Goal: Information Seeking & Learning: Learn about a topic

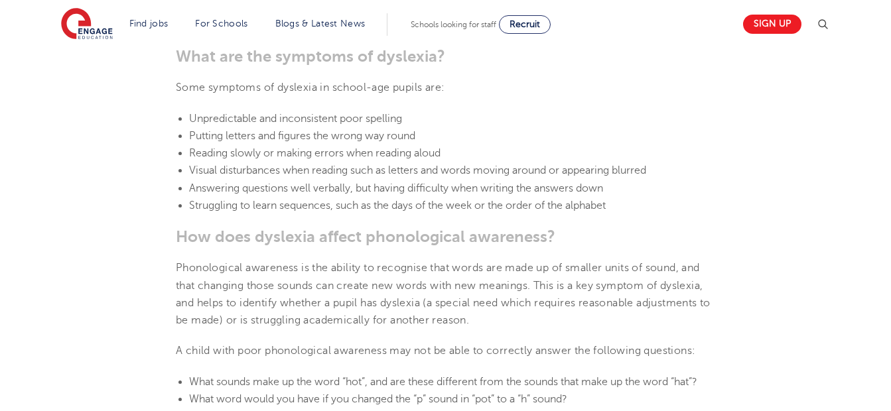
scroll to position [1327, 0]
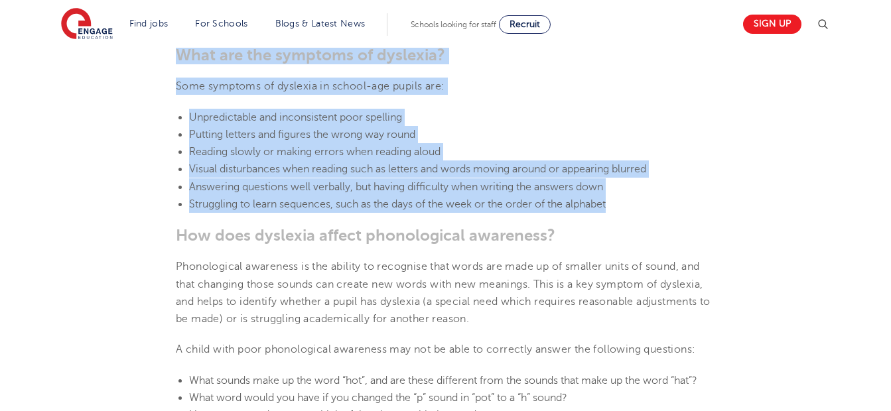
drag, startPoint x: 176, startPoint y: 54, endPoint x: 639, endPoint y: 208, distance: 488.0
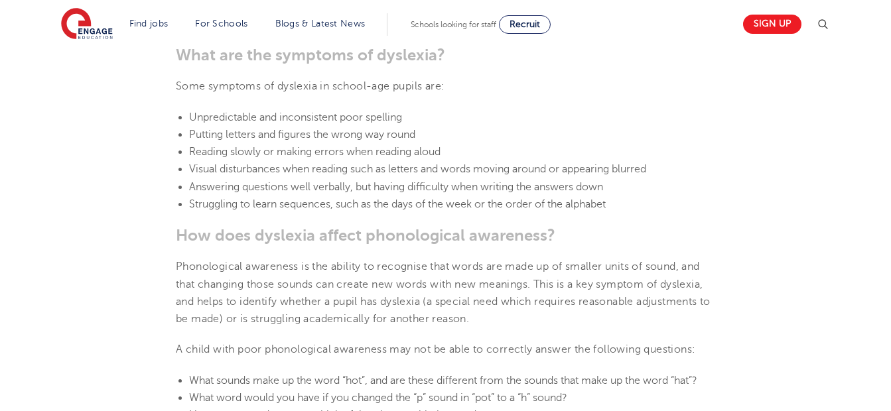
drag, startPoint x: 245, startPoint y: 46, endPoint x: 182, endPoint y: 56, distance: 63.1
click at [182, 56] on b "What are the symptoms of dyslexia?" at bounding box center [310, 55] width 269 height 19
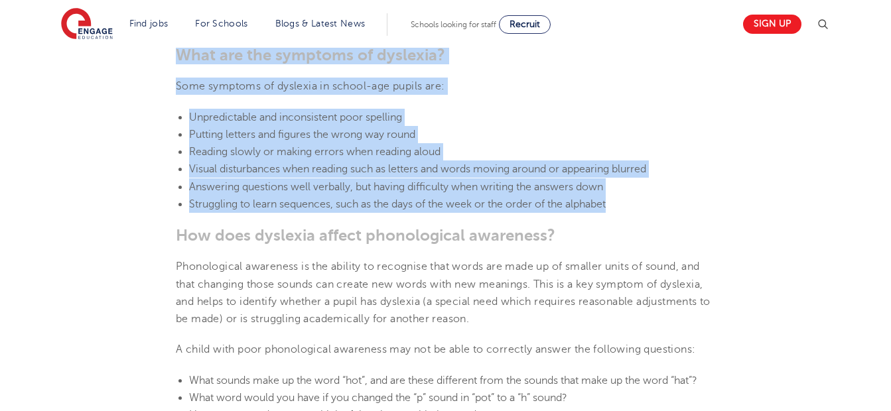
drag, startPoint x: 174, startPoint y: 54, endPoint x: 636, endPoint y: 206, distance: 485.9
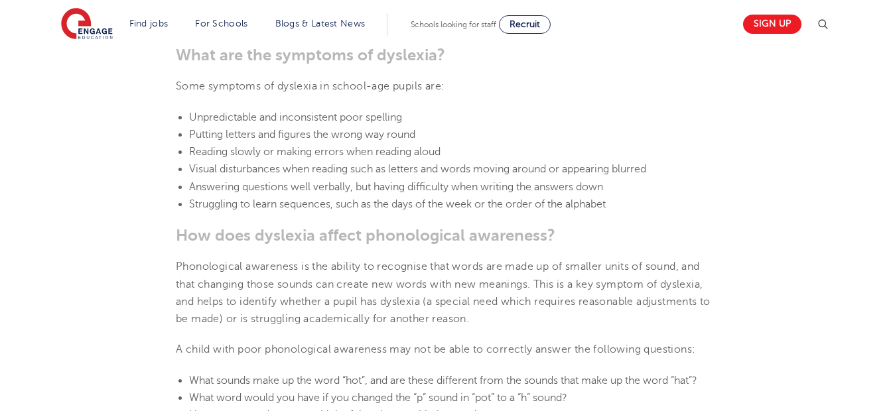
drag, startPoint x: 332, startPoint y: 44, endPoint x: 332, endPoint y: 52, distance: 7.3
drag, startPoint x: 332, startPoint y: 52, endPoint x: 199, endPoint y: 48, distance: 133.4
click at [199, 48] on section "Find jobs All vacancies We have one of the UK's largest database. and with hund…" at bounding box center [398, 24] width 674 height 48
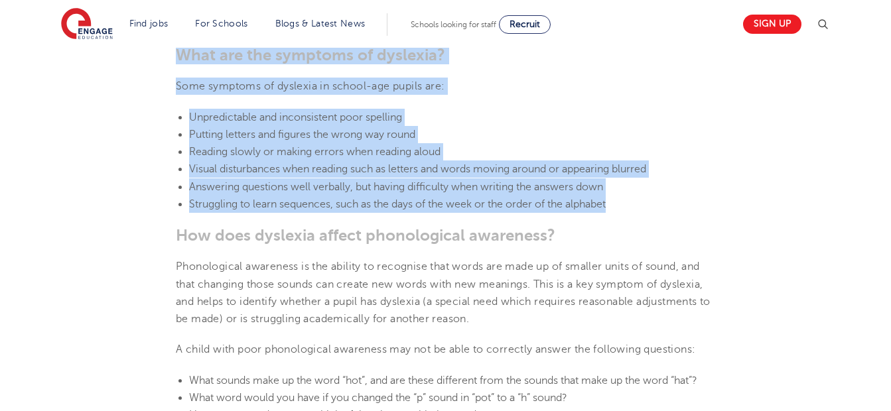
drag, startPoint x: 182, startPoint y: 54, endPoint x: 623, endPoint y: 201, distance: 464.3
copy section "What are the symptoms of [MEDICAL_DATA]? Some symptoms of [MEDICAL_DATA] in sch…"
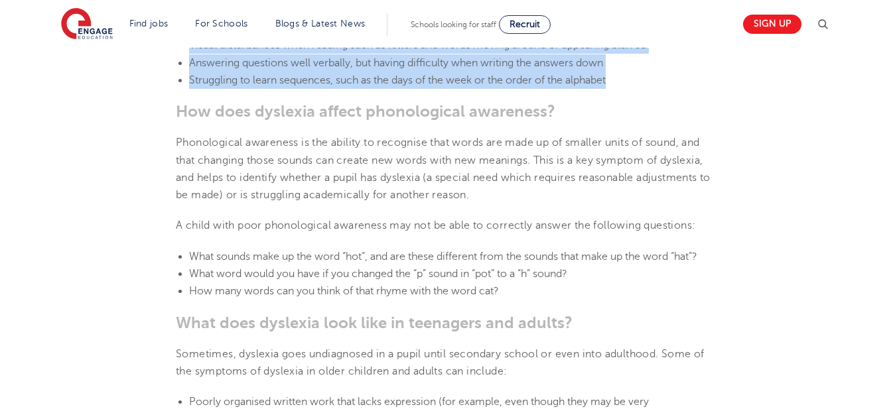
scroll to position [1459, 0]
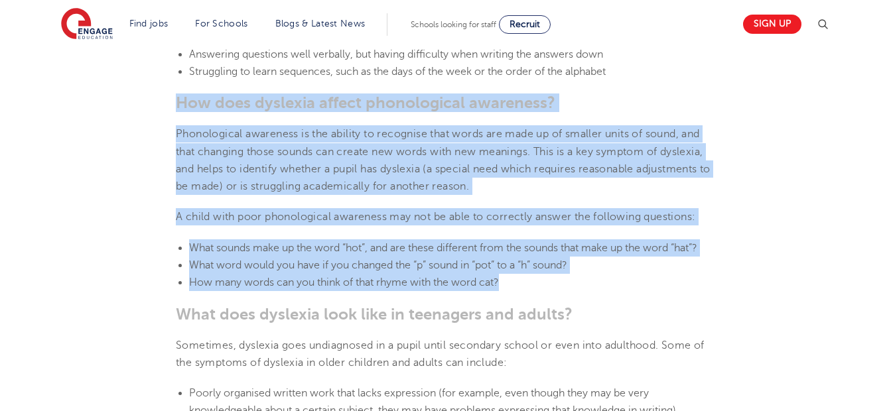
drag, startPoint x: 180, startPoint y: 105, endPoint x: 621, endPoint y: 283, distance: 475.6
copy section "How does [MEDICAL_DATA] affect phonological awareness? Phonological awareness i…"
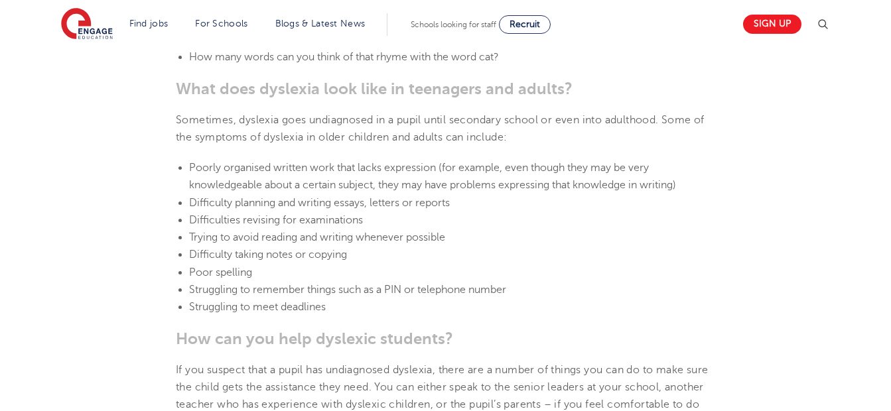
scroll to position [1686, 0]
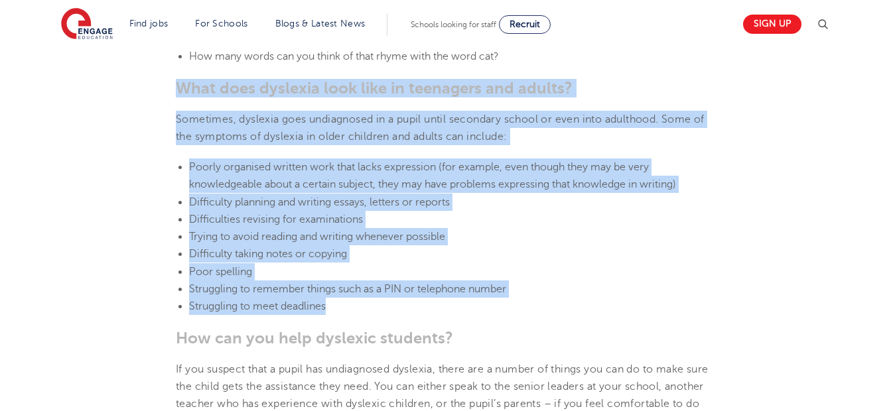
drag, startPoint x: 180, startPoint y: 88, endPoint x: 421, endPoint y: 299, distance: 320.7
click at [421, 299] on section "[DATE] Supporting [MEDICAL_DATA] in schools: 10 teaching strategies As a teache…" at bounding box center [445, 386] width 805 height 3413
copy section "What does [MEDICAL_DATA] look like in teenagers and adults? Sometimes, [MEDICAL…"
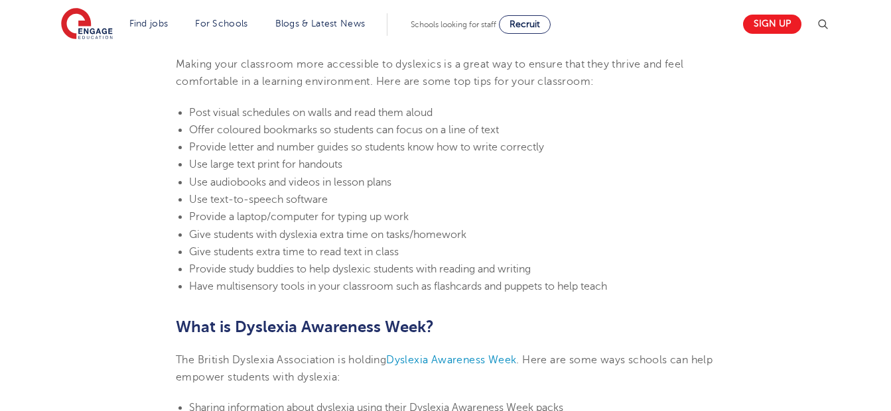
scroll to position [2814, 0]
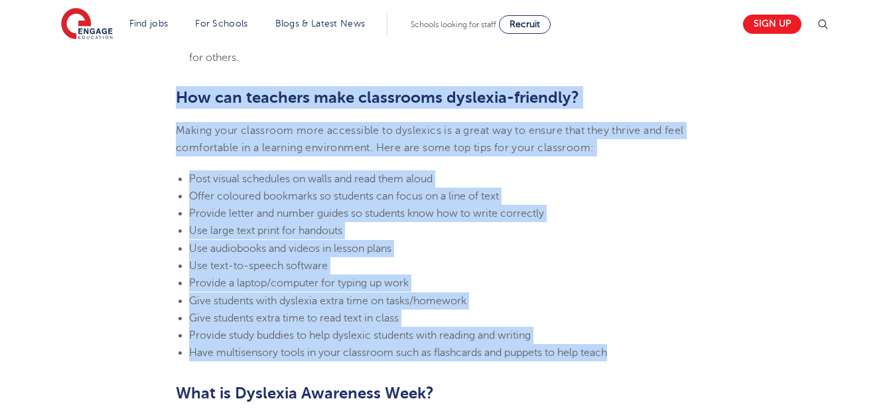
drag, startPoint x: 178, startPoint y: 92, endPoint x: 675, endPoint y: 353, distance: 560.9
copy section "How can teachers make classrooms [MEDICAL_DATA]-friendly? Making your classroom…"
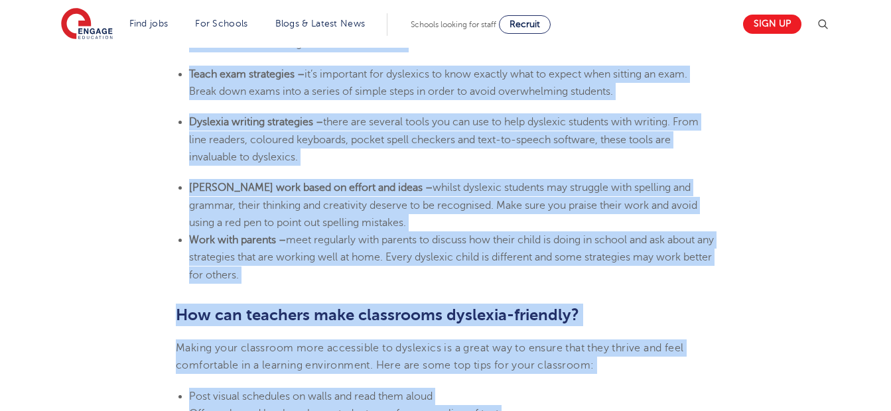
scroll to position [2735, 0]
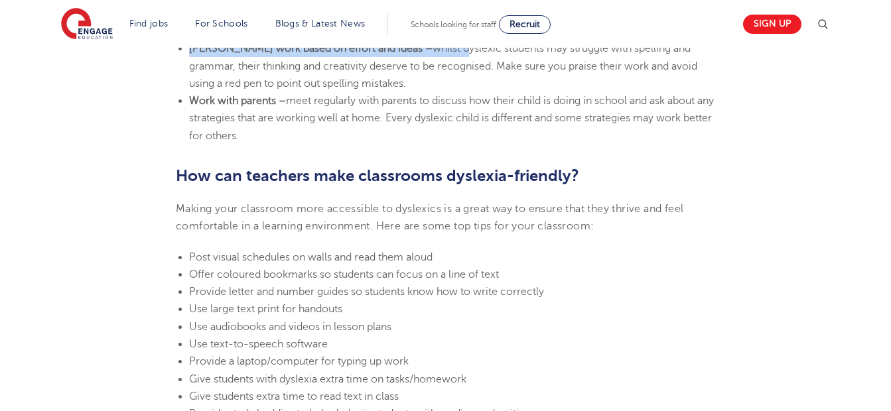
drag, startPoint x: 175, startPoint y: 153, endPoint x: 411, endPoint y: 48, distance: 258.4
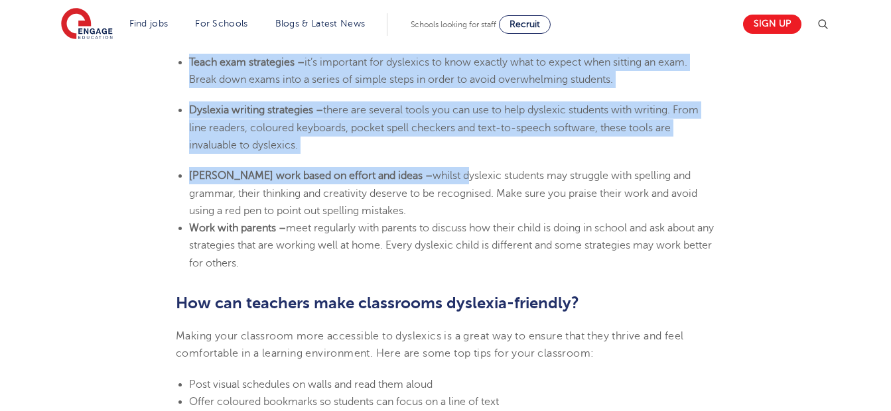
scroll to position [2603, 0]
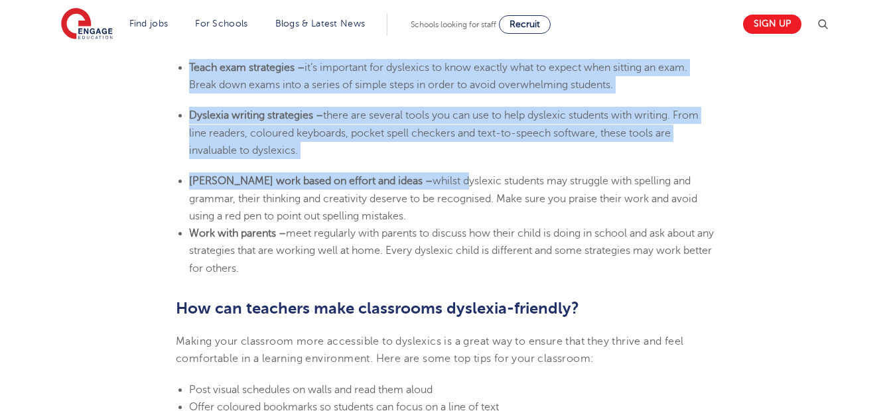
click at [314, 156] on li "[MEDICAL_DATA] writing strategies – there are several tools you can use to help…" at bounding box center [452, 133] width 526 height 52
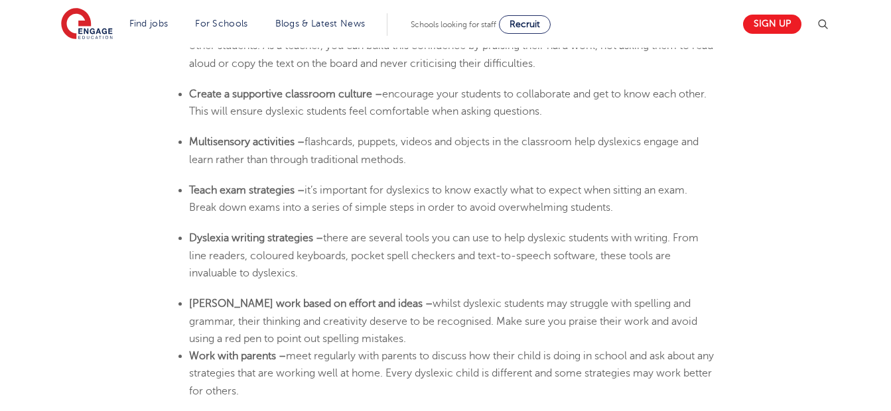
scroll to position [2470, 0]
